Goal: Task Accomplishment & Management: Manage account settings

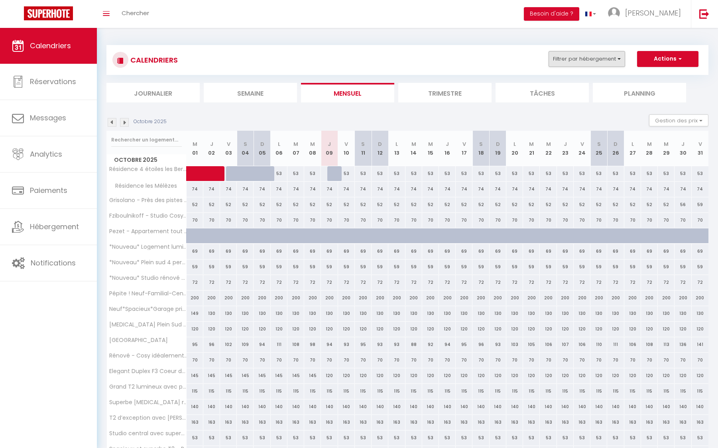
click at [587, 60] on button "Filtrer par hébergement" at bounding box center [586, 59] width 77 height 16
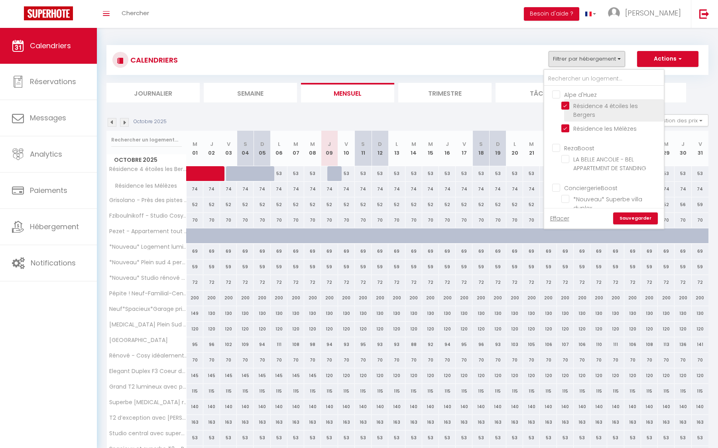
click at [567, 104] on input "Résidence 4 étoiles les Bergers" at bounding box center [611, 106] width 100 height 8
checkbox input "false"
checkbox input "true"
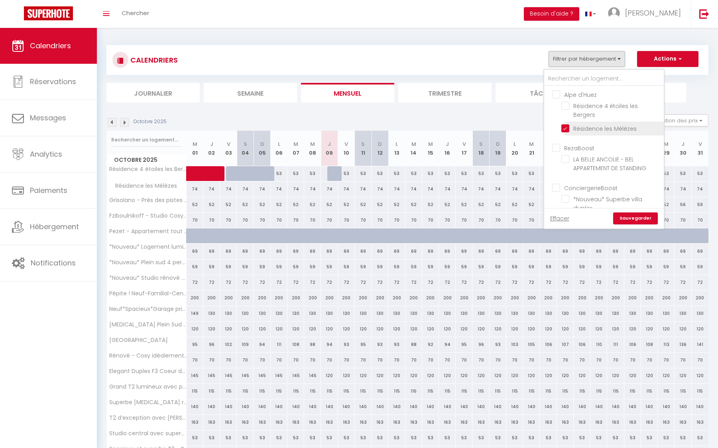
click at [566, 124] on input "Résidence les Mélèzes" at bounding box center [611, 128] width 100 height 8
checkbox input "false"
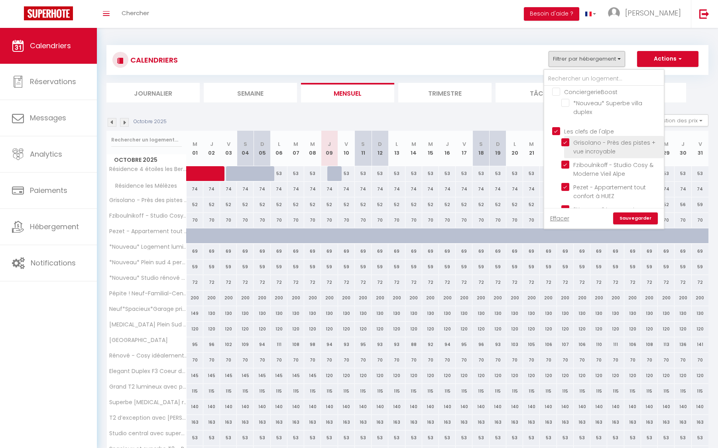
scroll to position [96, 0]
click at [553, 127] on input "Les clefs de l'alpe" at bounding box center [612, 131] width 120 height 8
checkbox input "false"
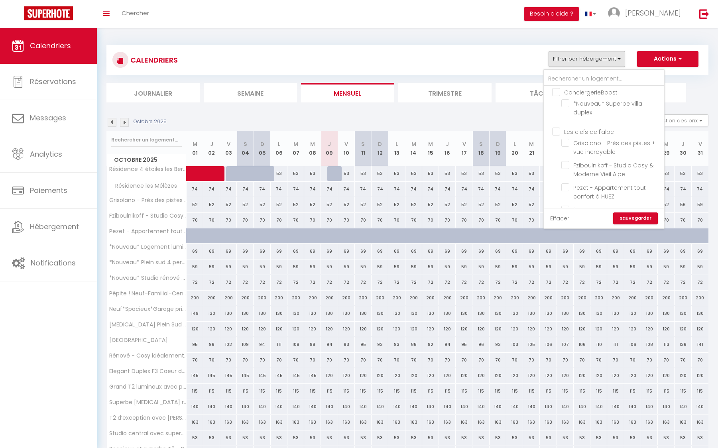
checkbox input "false"
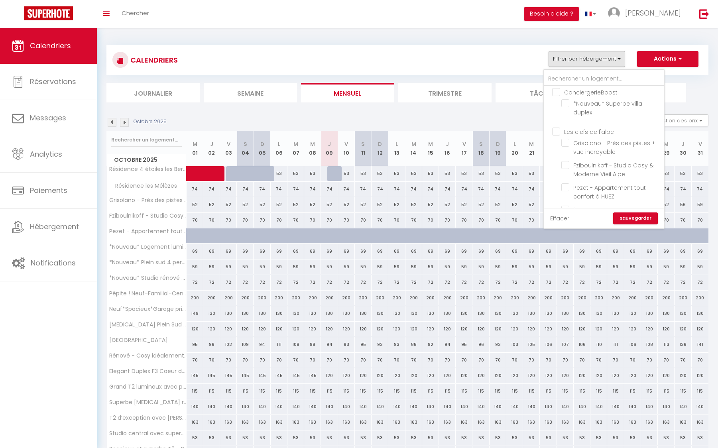
checkbox input "false"
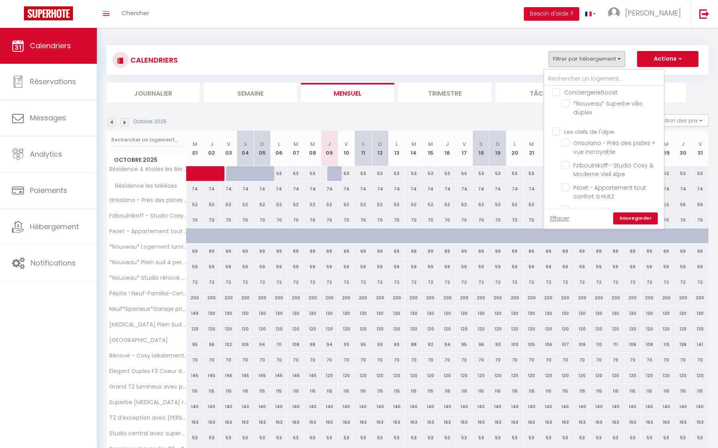
checkbox input "false"
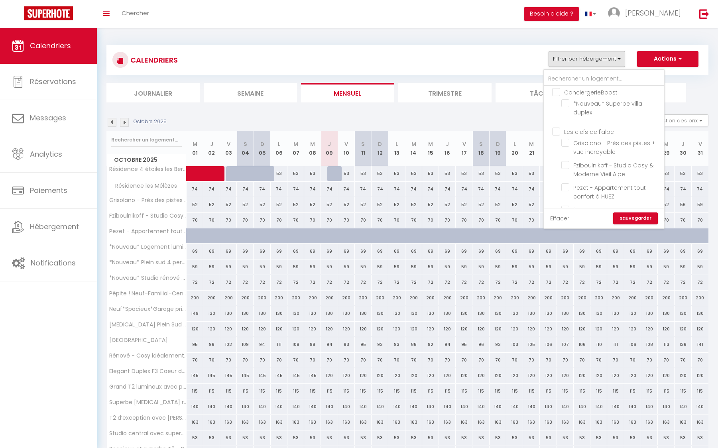
checkbox input "false"
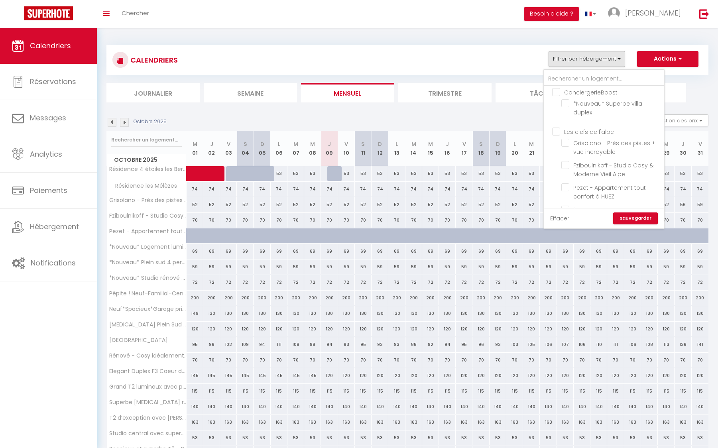
checkbox input "false"
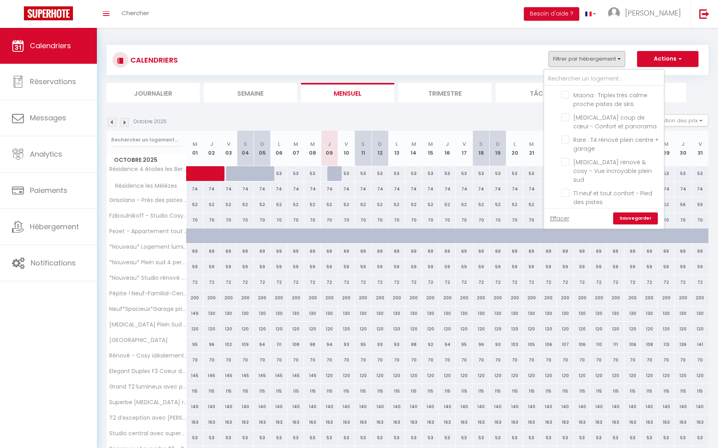
scroll to position [0, 0]
click at [588, 160] on span "[MEDICAL_DATA] rénové & cosy – Vue incroyable plein sud" at bounding box center [612, 171] width 79 height 26
click at [588, 160] on input "[MEDICAL_DATA] rénové & cosy – Vue incroyable plein sud" at bounding box center [611, 162] width 100 height 8
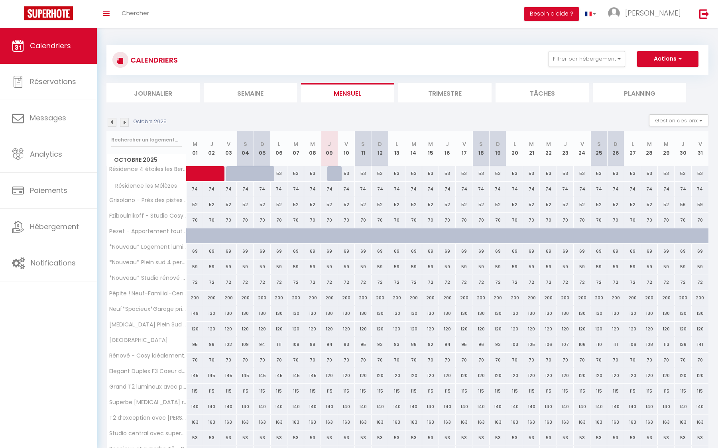
scroll to position [0, 0]
click at [609, 62] on button "Filtrer par hébergement" at bounding box center [586, 59] width 77 height 16
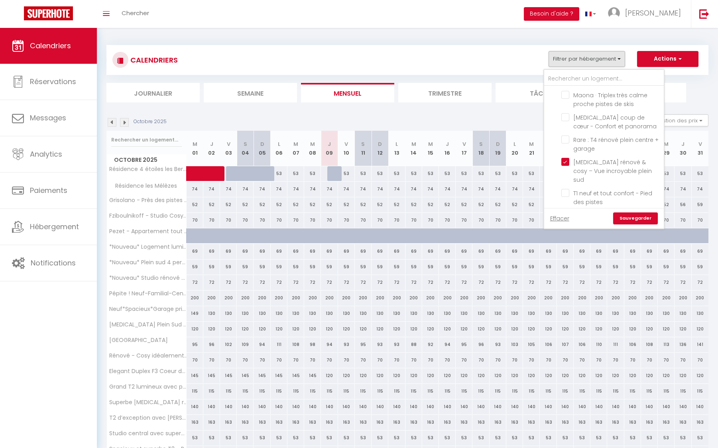
click at [635, 219] on link "Sauvegarder" at bounding box center [635, 218] width 45 height 12
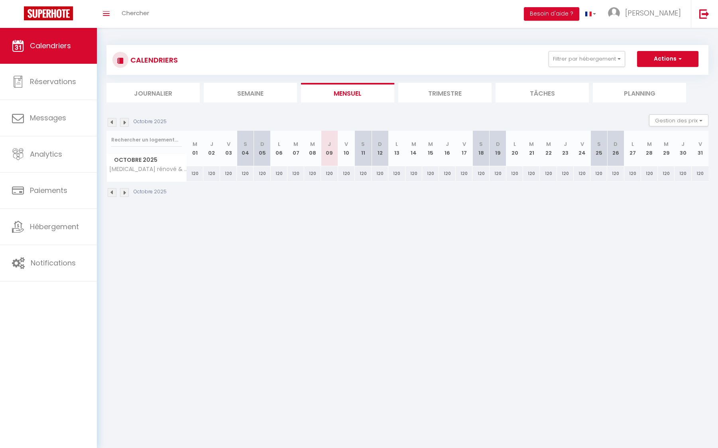
click at [431, 90] on li "Trimestre" at bounding box center [444, 93] width 93 height 20
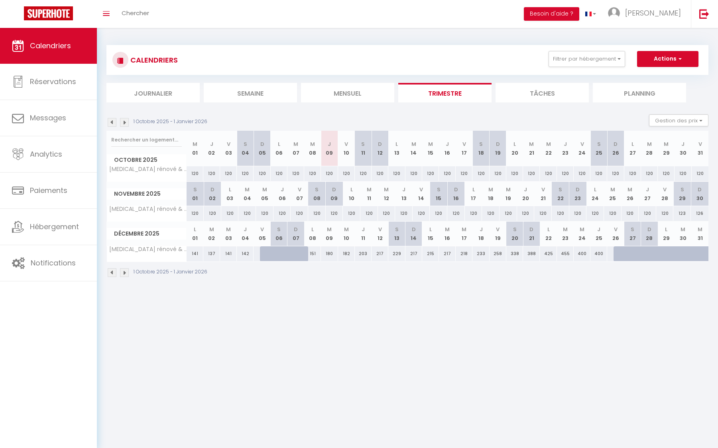
click at [123, 123] on img at bounding box center [124, 122] width 9 height 9
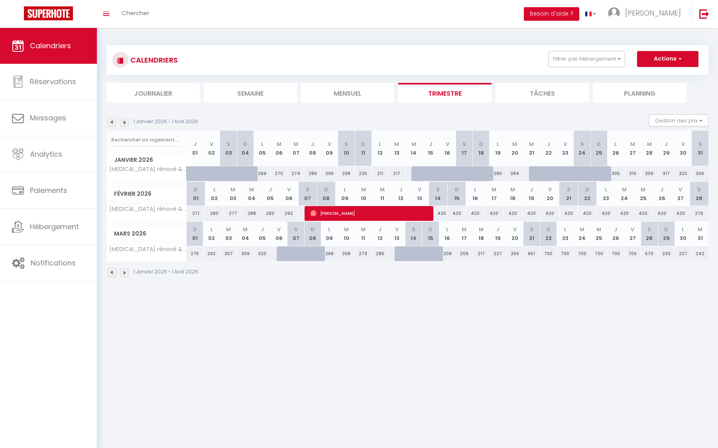
click at [126, 123] on img at bounding box center [124, 122] width 9 height 9
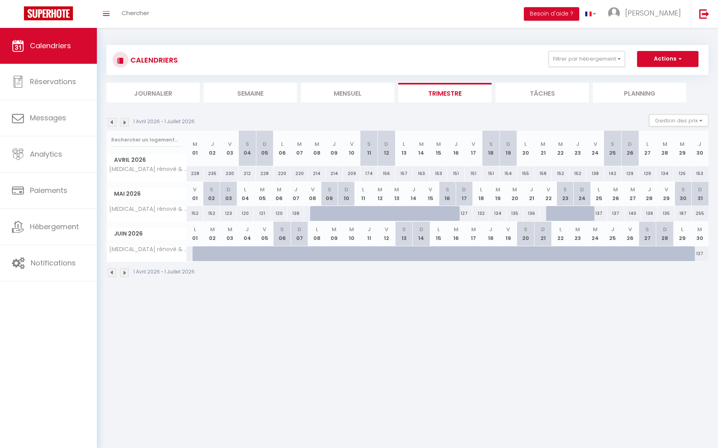
click at [126, 123] on img at bounding box center [124, 122] width 9 height 9
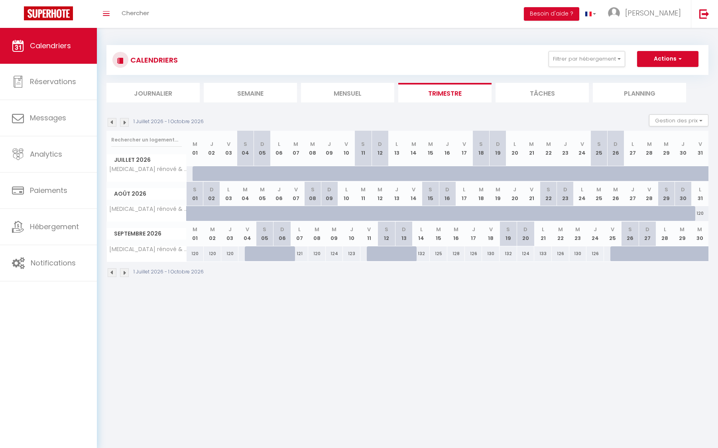
click at [126, 123] on img at bounding box center [124, 122] width 9 height 9
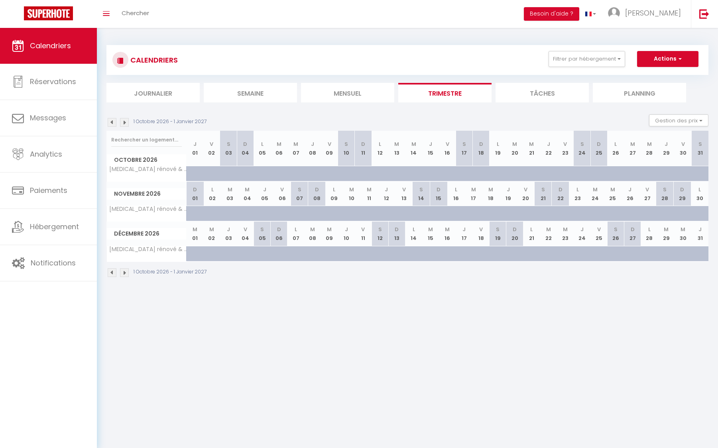
click at [126, 123] on img at bounding box center [124, 122] width 9 height 9
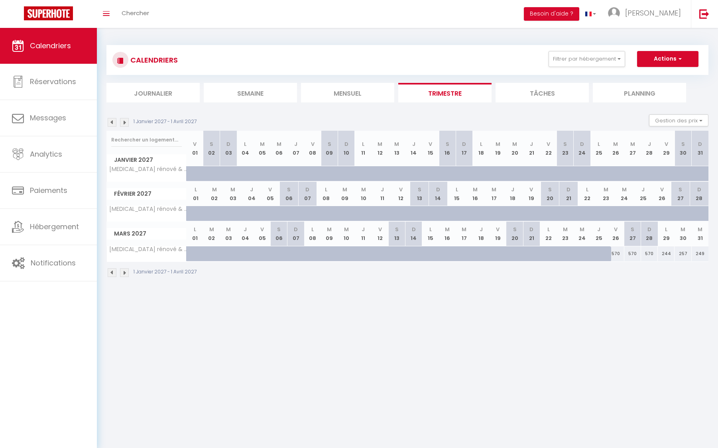
click at [115, 122] on img at bounding box center [112, 122] width 9 height 9
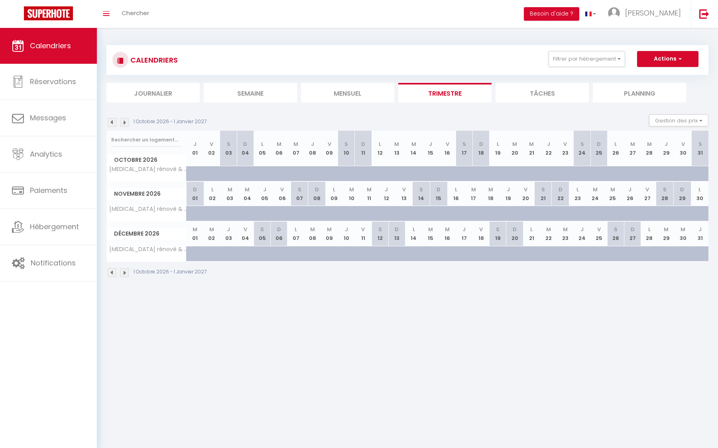
click at [112, 122] on img at bounding box center [112, 122] width 9 height 9
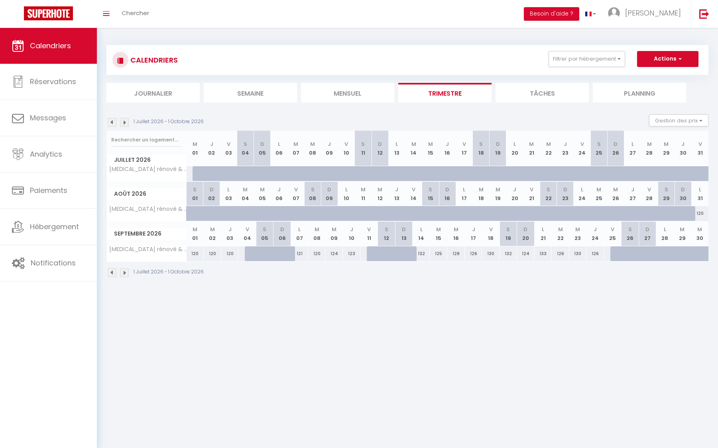
click at [112, 122] on img at bounding box center [112, 122] width 9 height 9
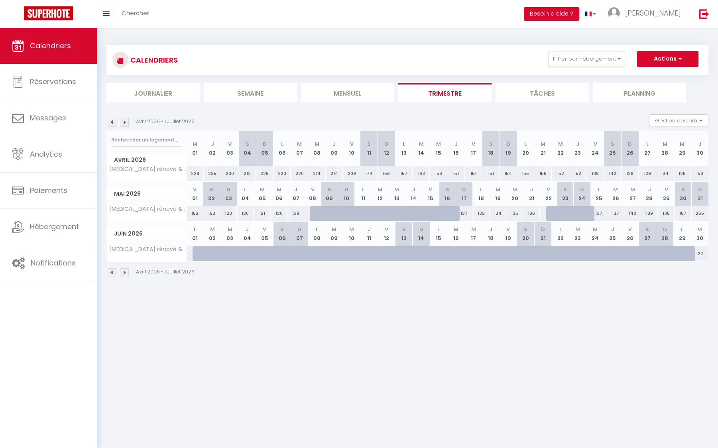
click at [112, 122] on img at bounding box center [112, 122] width 9 height 9
select select
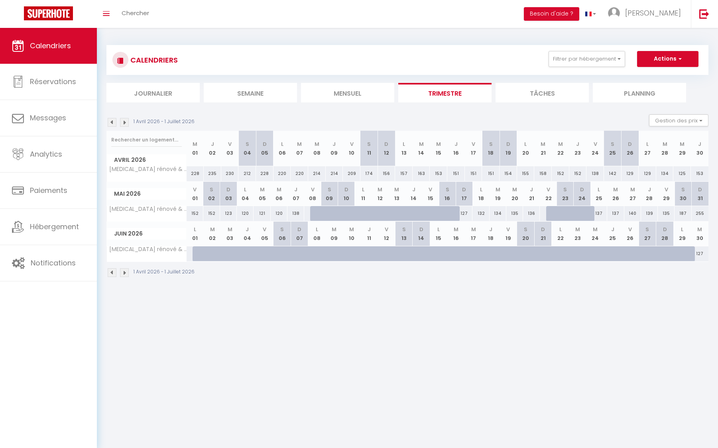
select select
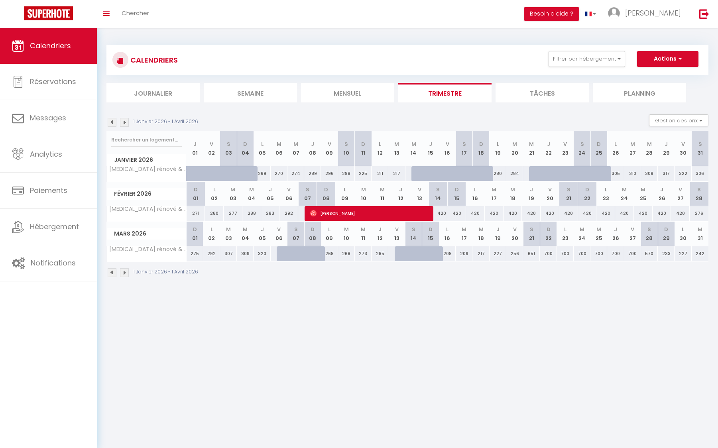
click at [387, 214] on span "[PERSON_NAME]" at bounding box center [363, 213] width 106 height 15
select select "OK"
select select "0"
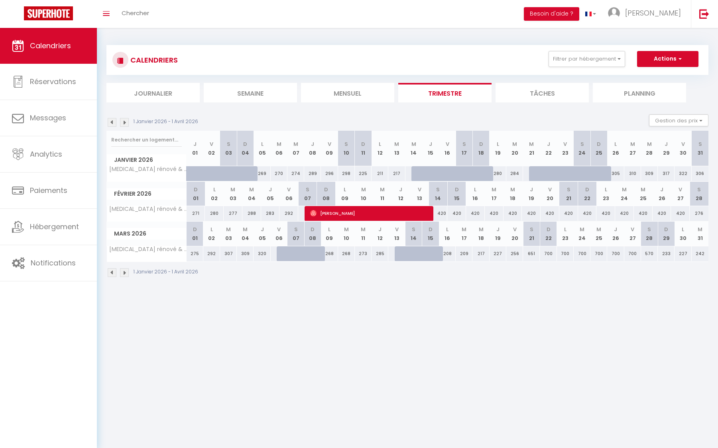
select select "1"
select select
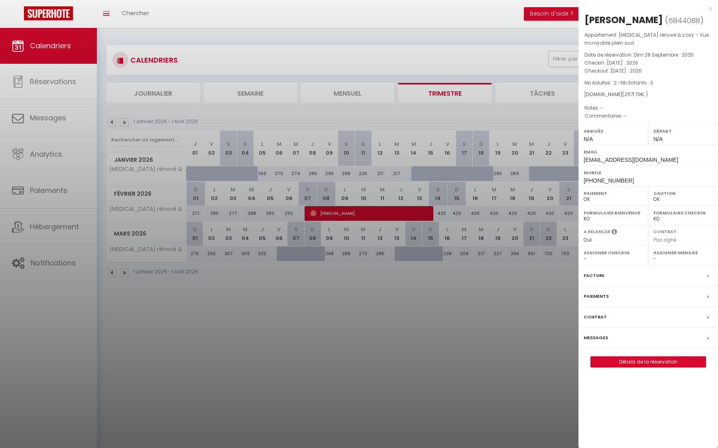
click at [712, 10] on div "x" at bounding box center [645, 9] width 134 height 10
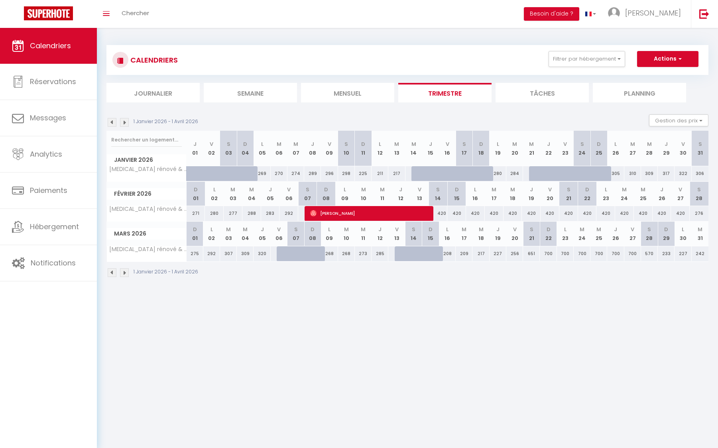
click at [112, 120] on img at bounding box center [112, 122] width 9 height 9
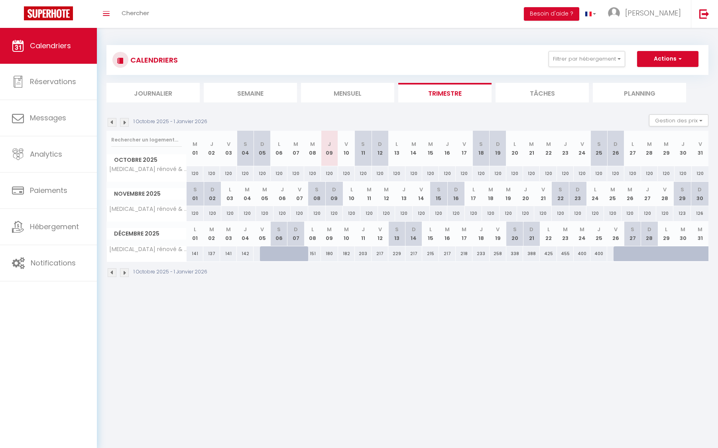
click at [114, 122] on img at bounding box center [112, 122] width 9 height 9
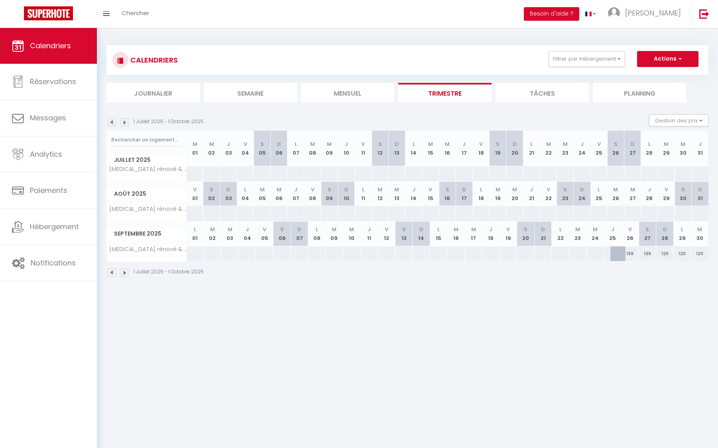
click at [114, 122] on img at bounding box center [112, 122] width 9 height 9
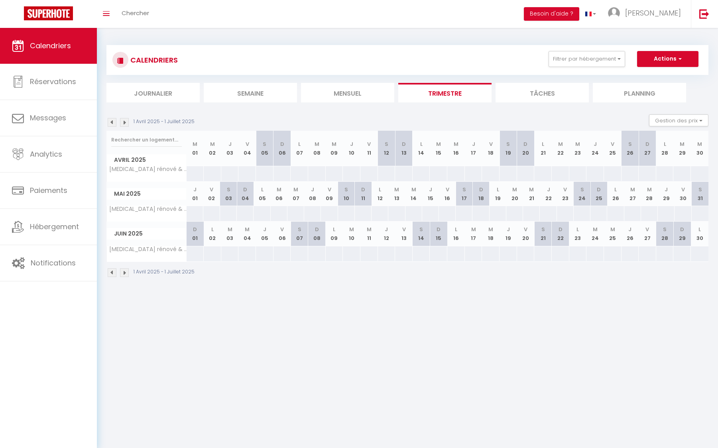
click at [114, 122] on img at bounding box center [112, 122] width 9 height 9
